Goal: Task Accomplishment & Management: Use online tool/utility

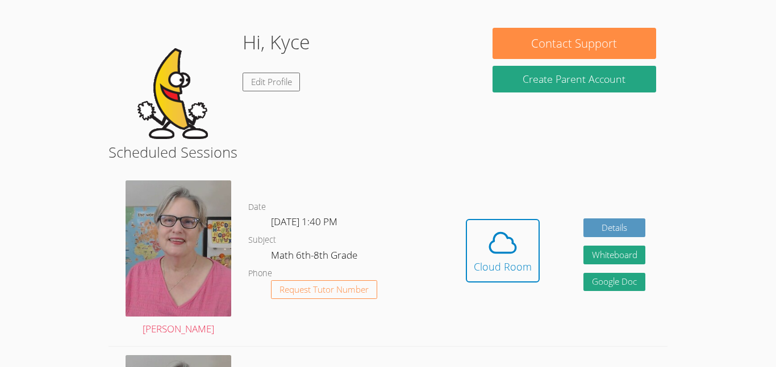
scroll to position [172, 0]
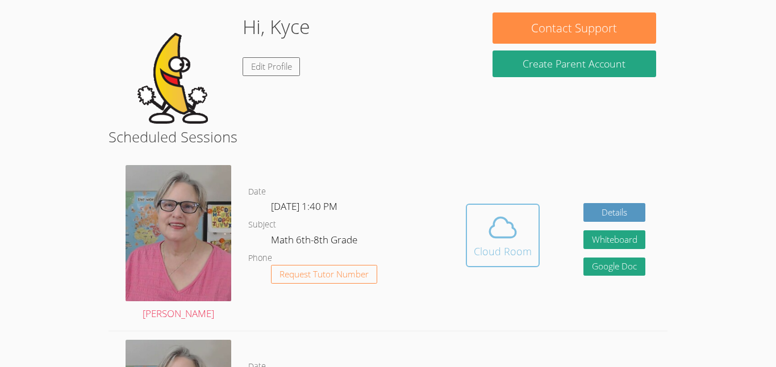
click at [505, 237] on icon at bounding box center [503, 228] width 26 height 20
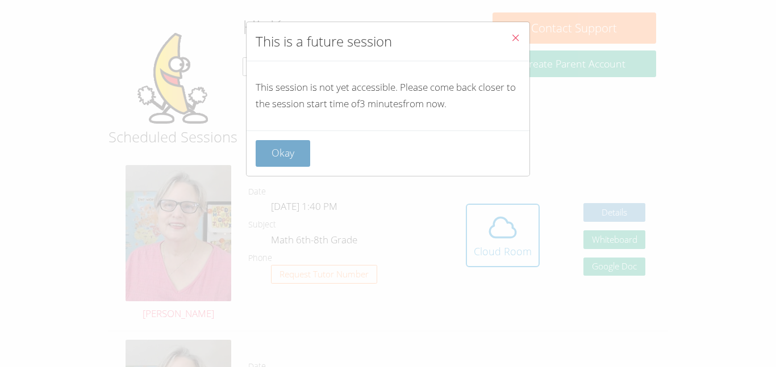
click at [272, 146] on button "Okay" at bounding box center [283, 153] width 55 height 27
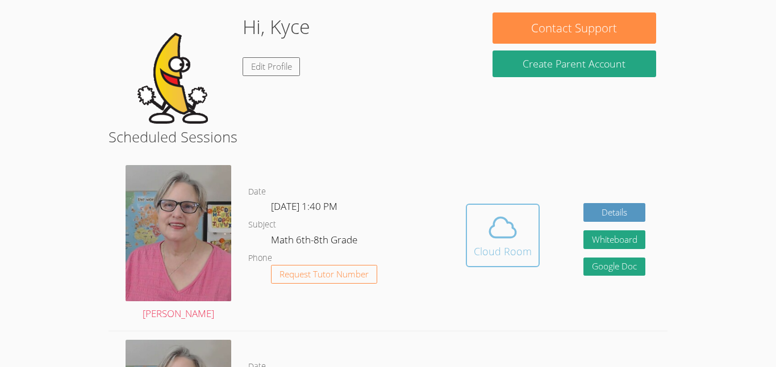
click at [474, 218] on span at bounding box center [503, 228] width 58 height 32
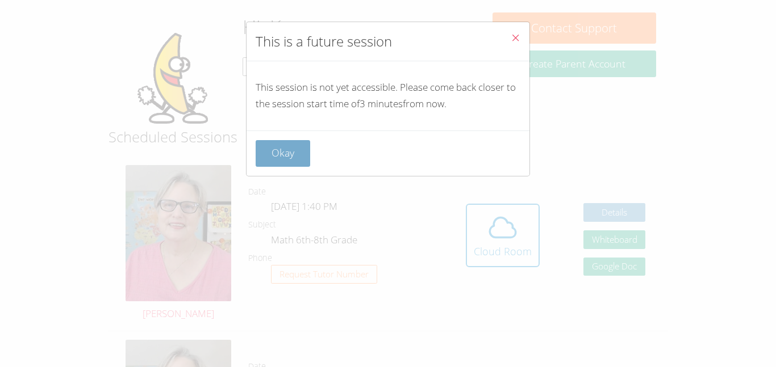
click at [300, 153] on button "Okay" at bounding box center [283, 153] width 55 height 27
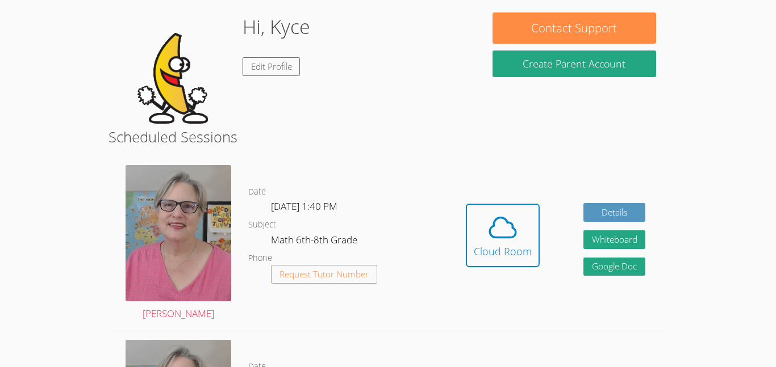
click at [474, 64] on div "Hi, Kyce Edit Profile" at bounding box center [294, 69] width 373 height 114
click at [445, 169] on div "Hidden Cloud Room Details Whiteboard Hidden Google Doc" at bounding box center [555, 244] width 223 height 174
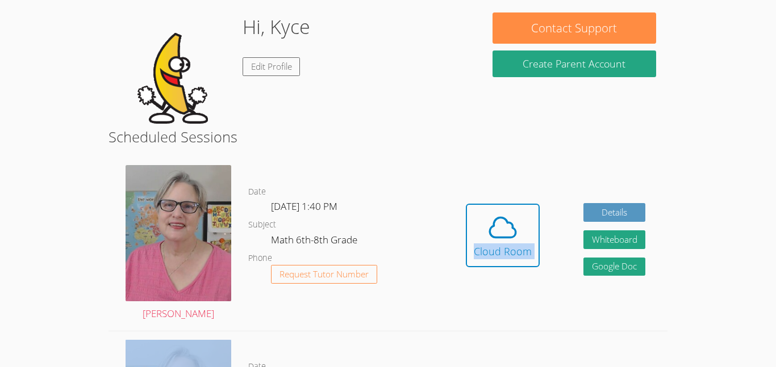
click at [445, 169] on div "Hidden Cloud Room Details Whiteboard Hidden Google Doc" at bounding box center [555, 244] width 223 height 174
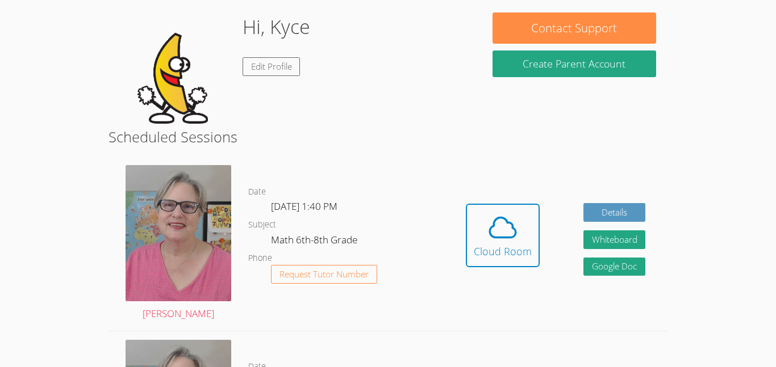
click at [445, 169] on div "Hidden Cloud Room Details Whiteboard Hidden Google Doc" at bounding box center [555, 244] width 223 height 174
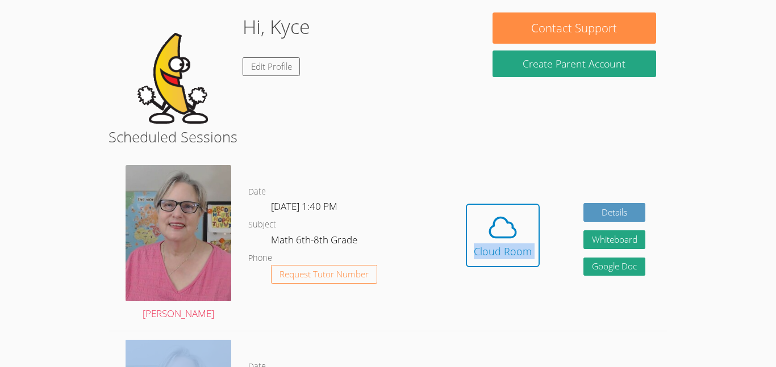
click at [445, 169] on div "Hidden Cloud Room Details Whiteboard Hidden Google Doc" at bounding box center [555, 244] width 223 height 174
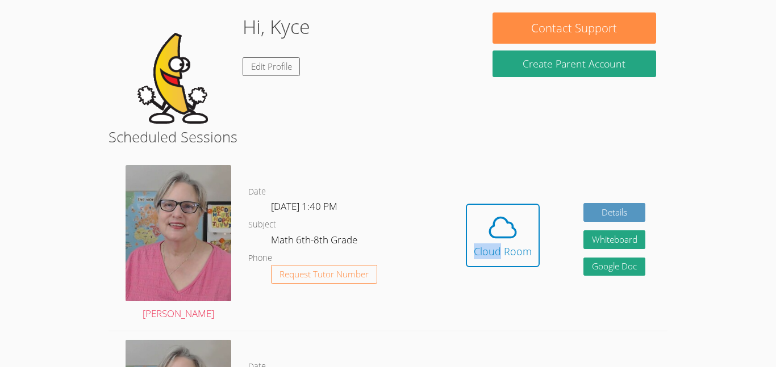
click at [445, 169] on div "Hidden Cloud Room Details Whiteboard Hidden Google Doc" at bounding box center [555, 244] width 223 height 174
click at [404, 181] on div "Nola Dorman Date Wed Sep 10, 1:40 PM Subject Math 6th-8th Grade Phone Request T…" at bounding box center [387, 244] width 559 height 175
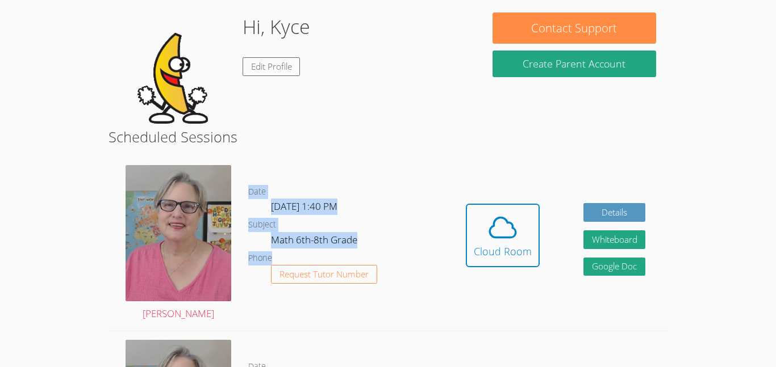
drag, startPoint x: 445, startPoint y: 169, endPoint x: 327, endPoint y: 329, distance: 199.0
click at [327, 329] on div "Date Wed Sep 10, 1:40 PM Subject Math 6th-8th Grade Phone Request Tutor Number" at bounding box center [345, 244] width 195 height 174
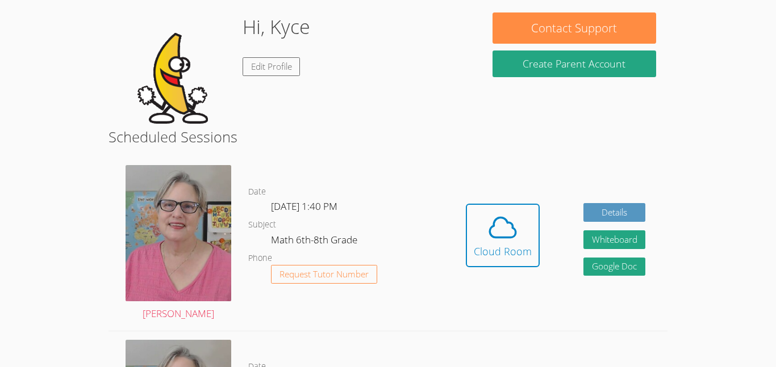
click at [547, 233] on div "Hidden Cloud Room Details Whiteboard Hidden Google Doc" at bounding box center [555, 244] width 223 height 174
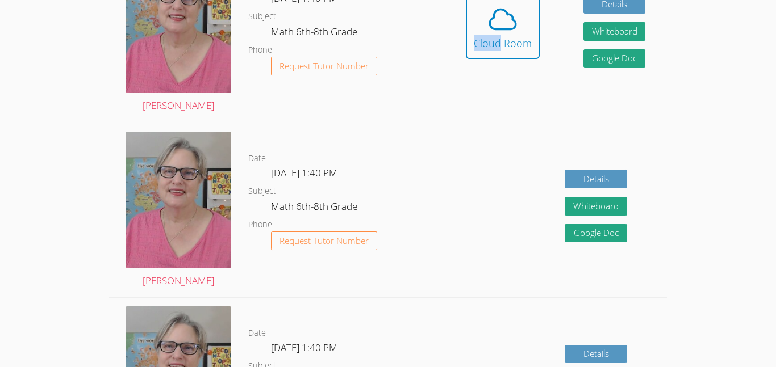
scroll to position [404, 0]
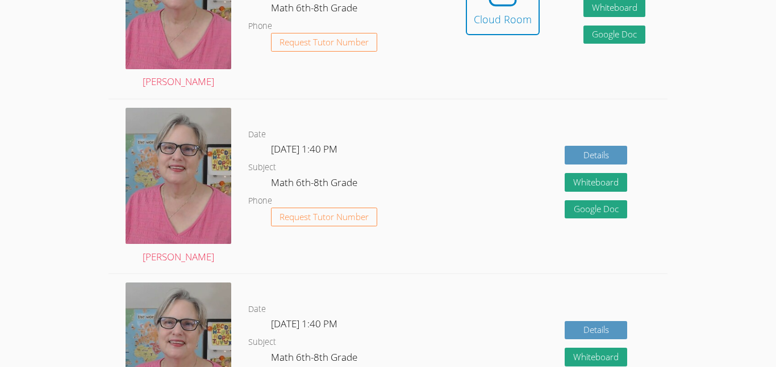
click at [480, 236] on div "Details Whiteboard Hidden Google Doc" at bounding box center [555, 186] width 223 height 174
click at [480, 233] on div "Details Whiteboard Hidden Google Doc" at bounding box center [555, 186] width 223 height 174
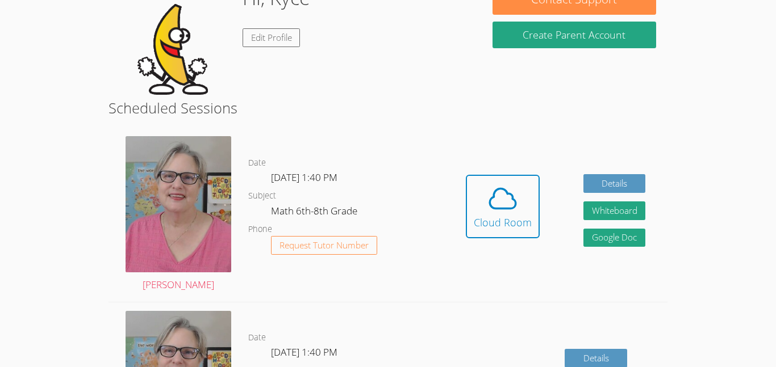
scroll to position [196, 0]
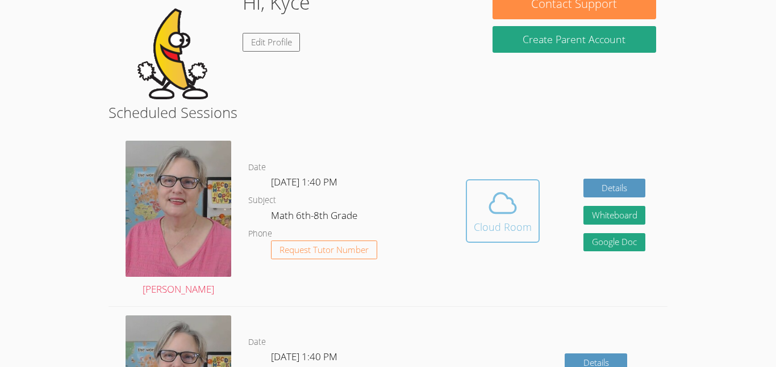
click at [483, 233] on div "Cloud Room" at bounding box center [503, 227] width 58 height 16
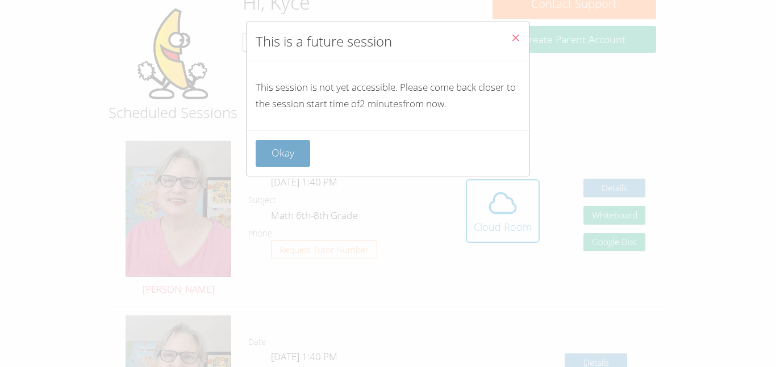
click at [275, 153] on button "Okay" at bounding box center [283, 153] width 55 height 27
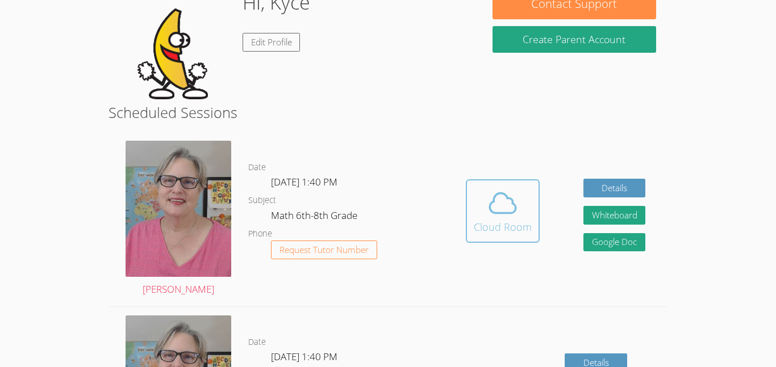
click at [522, 223] on div "Cloud Room" at bounding box center [503, 227] width 58 height 16
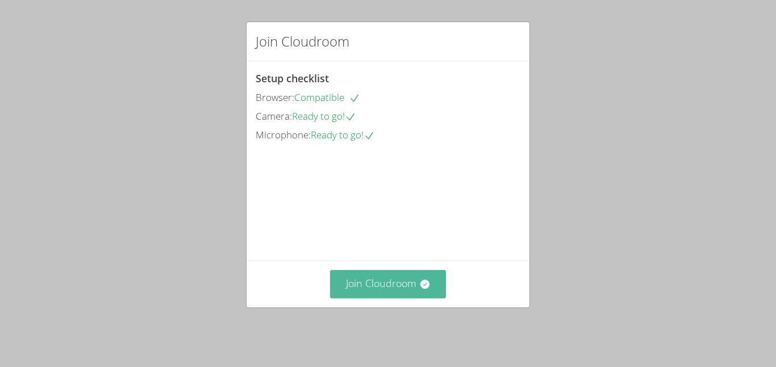
click at [423, 289] on icon at bounding box center [424, 284] width 9 height 9
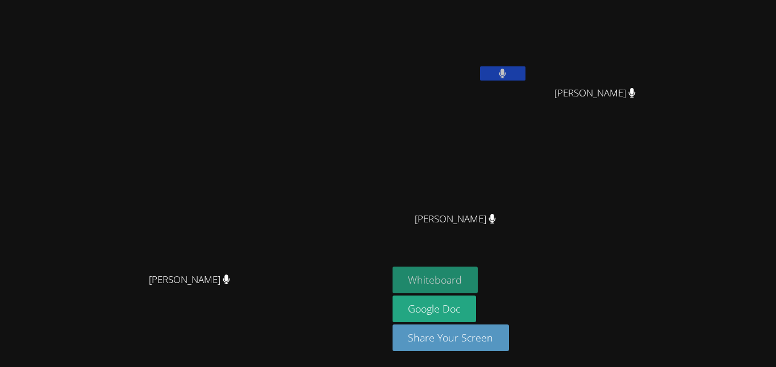
click at [478, 278] on button "Whiteboard" at bounding box center [435, 280] width 86 height 27
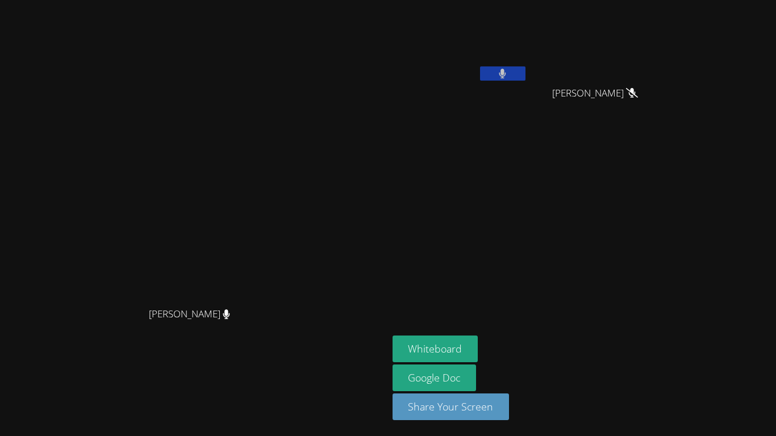
click at [525, 78] on button at bounding box center [502, 73] width 45 height 14
click at [508, 77] on icon at bounding box center [502, 74] width 12 height 10
